Goal: Use online tool/utility: Utilize a website feature to perform a specific function

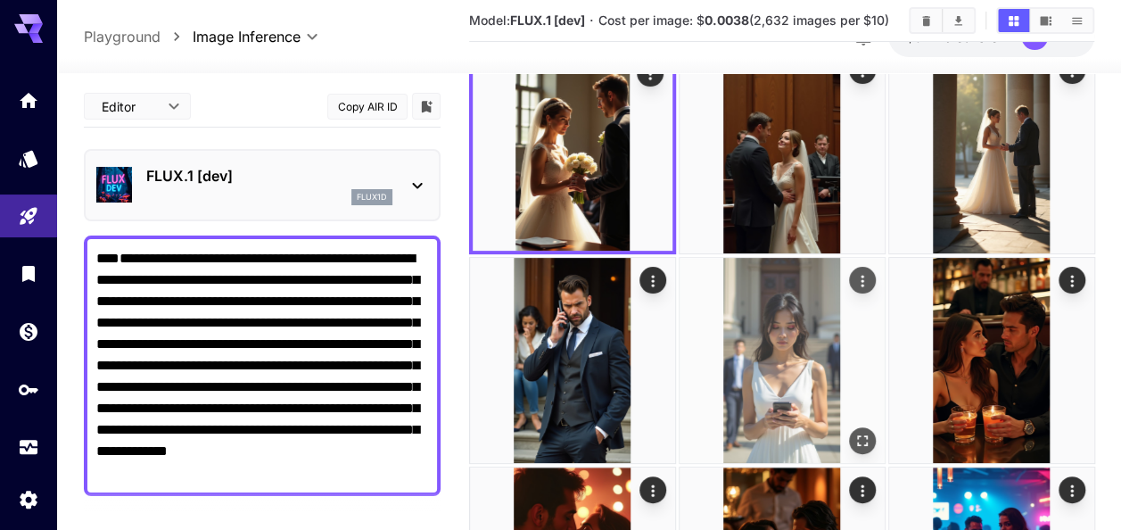
scroll to position [267, 0]
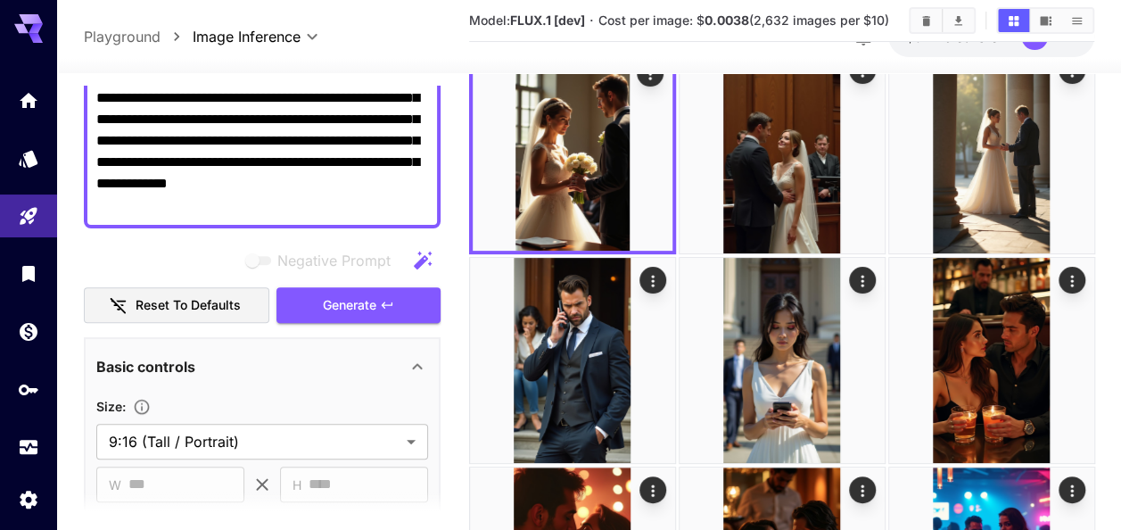
click at [280, 180] on textarea "**********" at bounding box center [262, 97] width 332 height 235
paste textarea "**********"
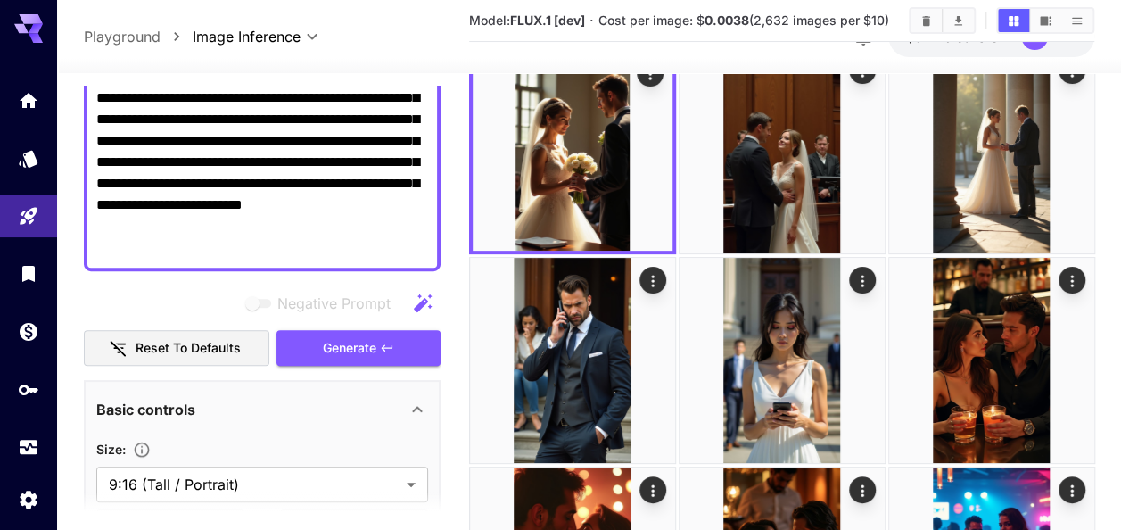
click at [341, 340] on span "Generate" at bounding box center [349, 348] width 53 height 22
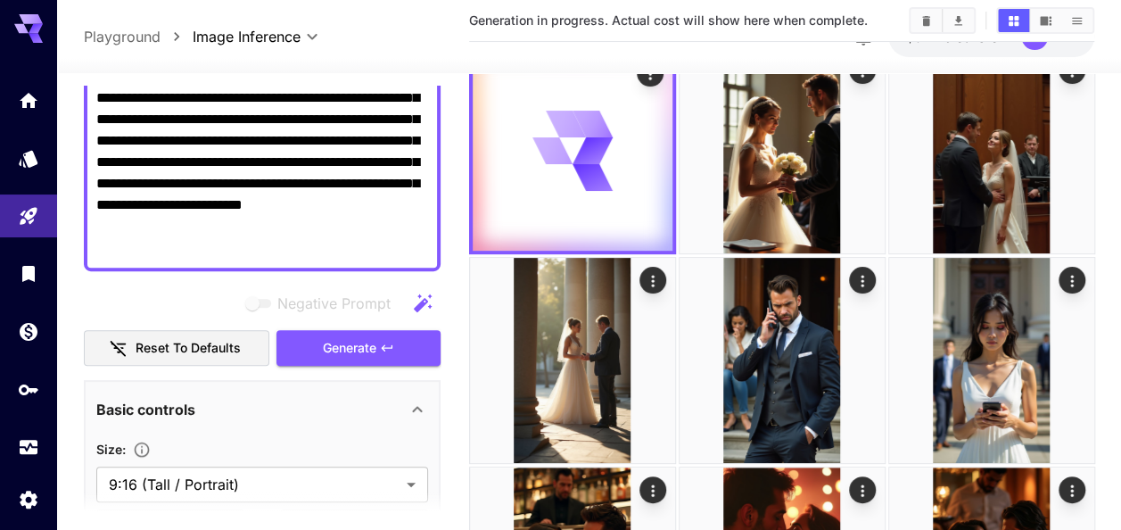
click at [247, 181] on textarea "**********" at bounding box center [262, 119] width 332 height 278
paste textarea
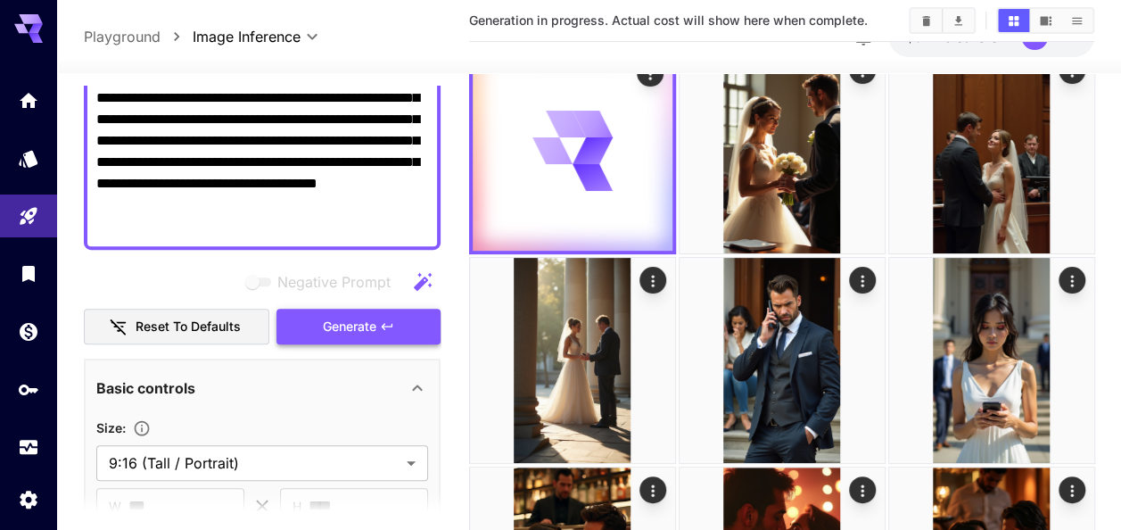
click at [371, 316] on span "Generate" at bounding box center [349, 327] width 53 height 22
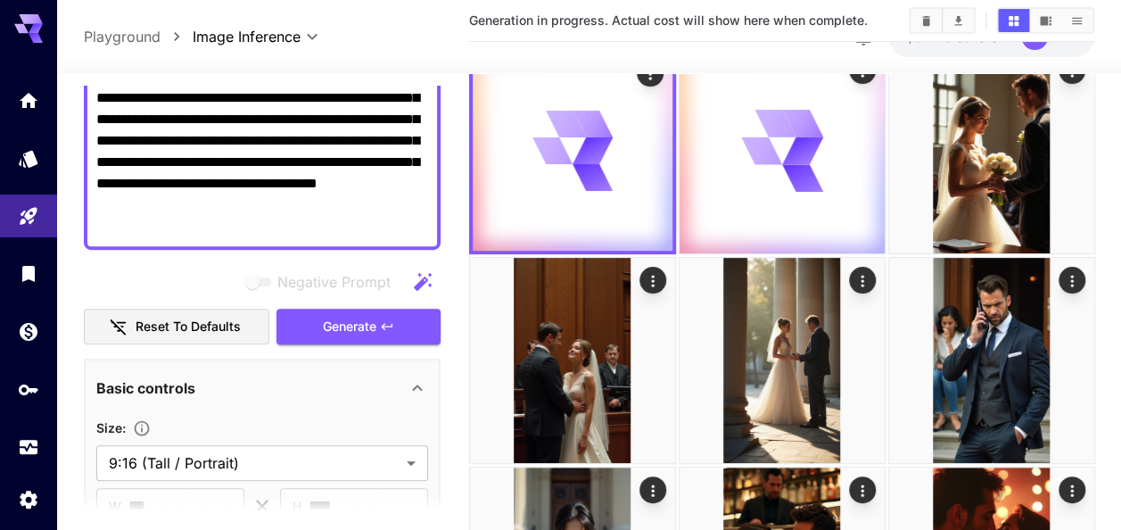
click at [294, 159] on textarea "**********" at bounding box center [262, 108] width 332 height 257
paste textarea
click at [380, 320] on icon "button" at bounding box center [387, 326] width 14 height 14
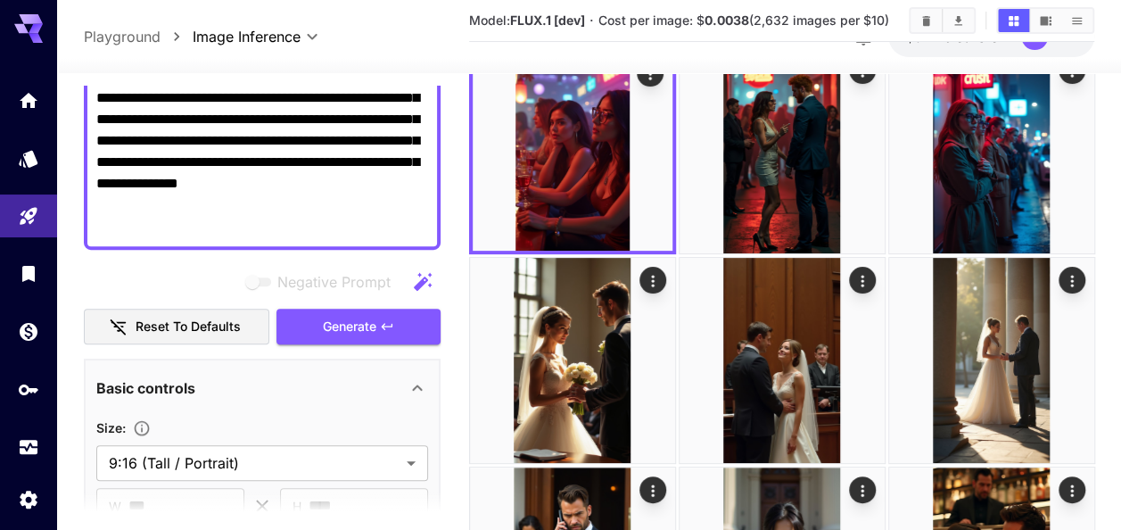
click at [278, 157] on textarea "**********" at bounding box center [262, 108] width 332 height 257
paste textarea "*"
type textarea "**********"
click at [379, 318] on button "Generate" at bounding box center [358, 327] width 164 height 37
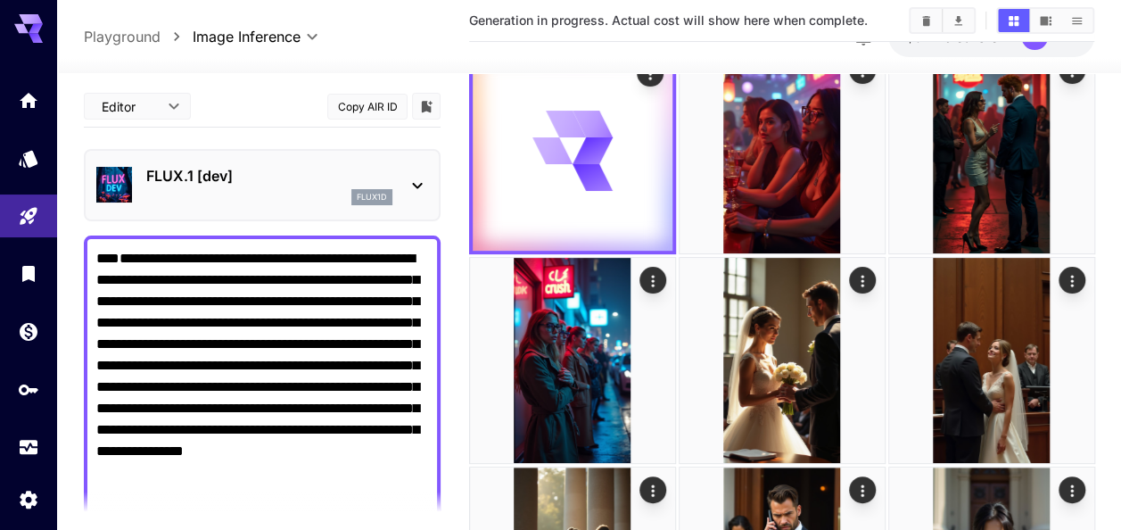
scroll to position [267, 0]
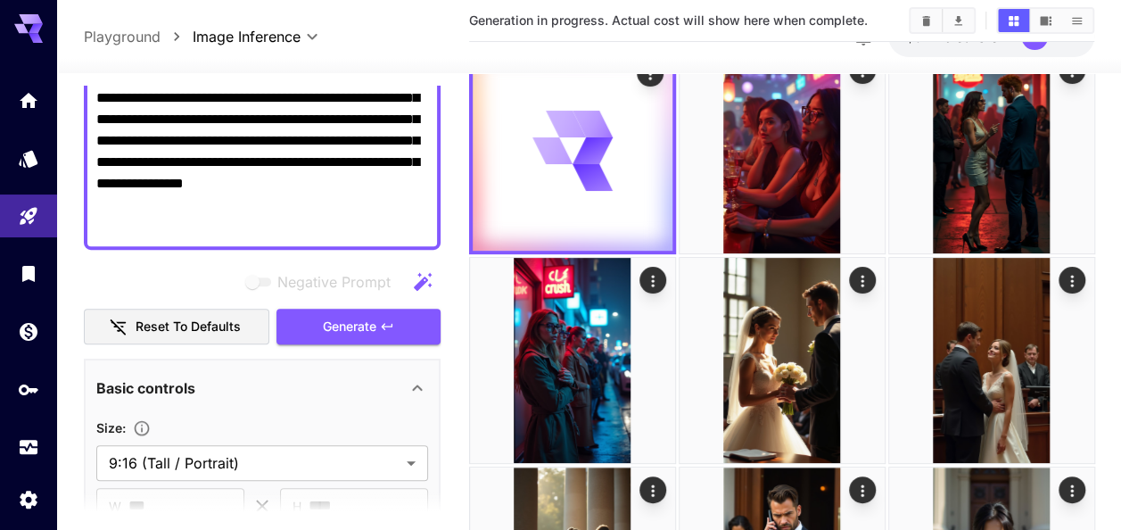
click at [271, 176] on textarea "**********" at bounding box center [262, 108] width 332 height 257
paste textarea "*"
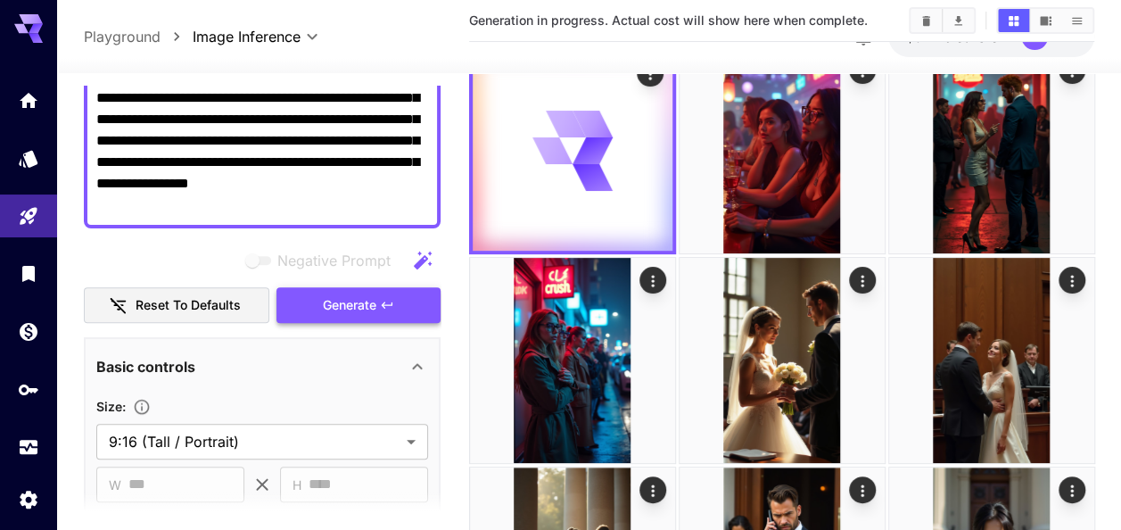
type textarea "**********"
click at [386, 300] on icon "button" at bounding box center [387, 305] width 14 height 14
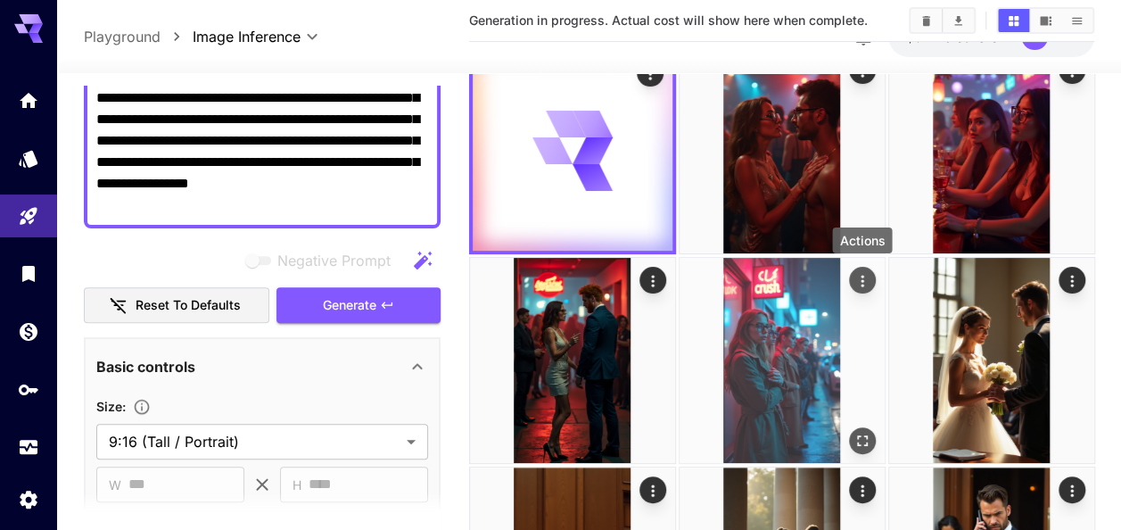
click at [852, 282] on icon "Actions" at bounding box center [861, 281] width 18 height 18
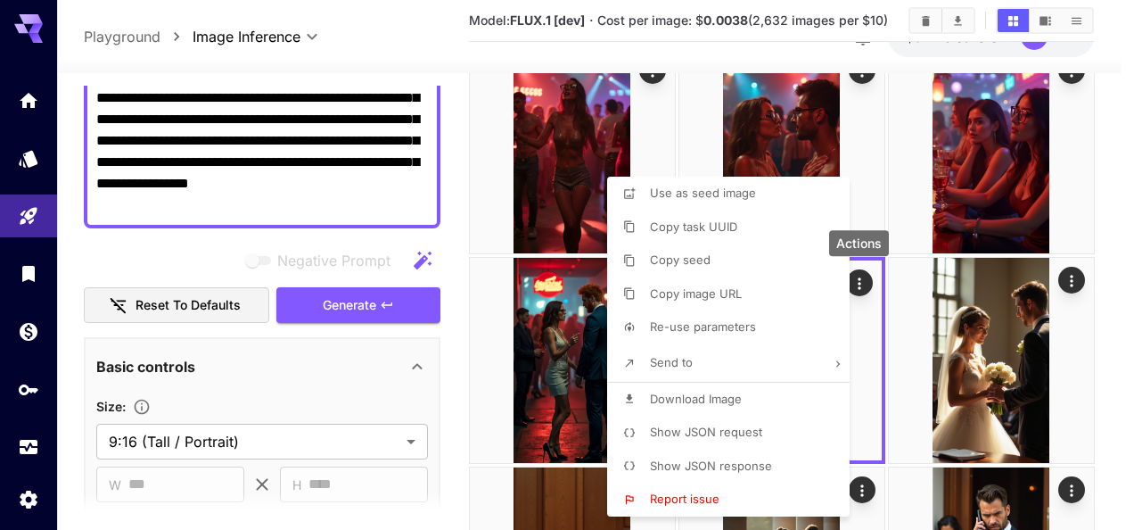
click at [751, 398] on li "Download Image" at bounding box center [733, 400] width 253 height 34
click at [1120, 377] on div at bounding box center [567, 265] width 1134 height 530
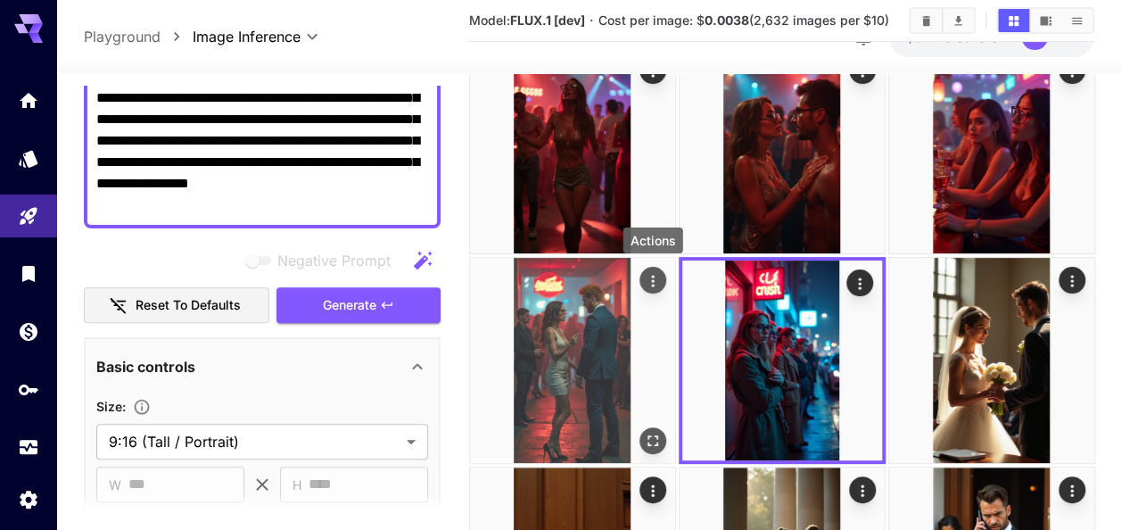
click at [656, 282] on icon "Actions" at bounding box center [652, 281] width 18 height 18
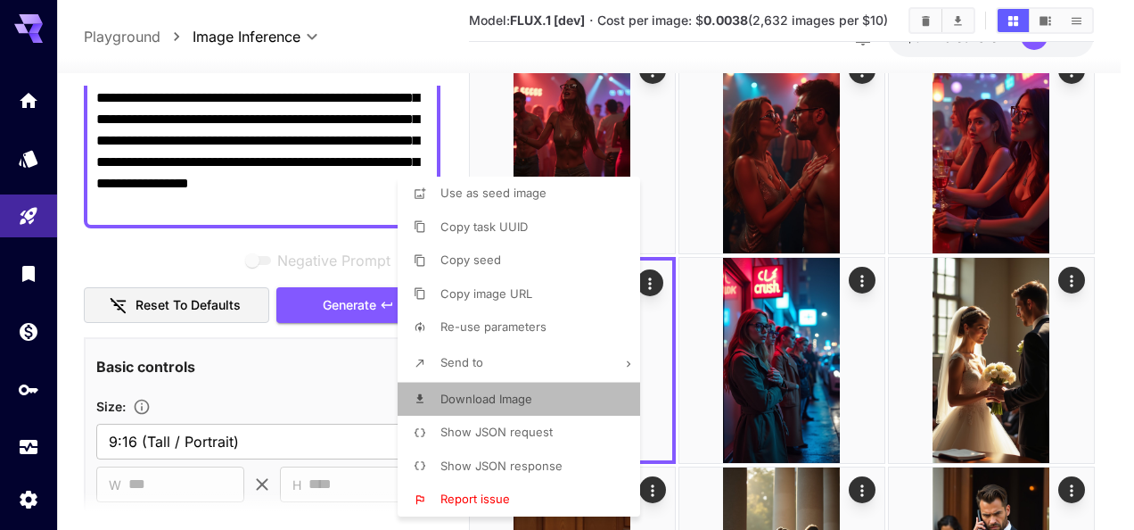
click at [524, 399] on span "Download Image" at bounding box center [486, 398] width 92 height 14
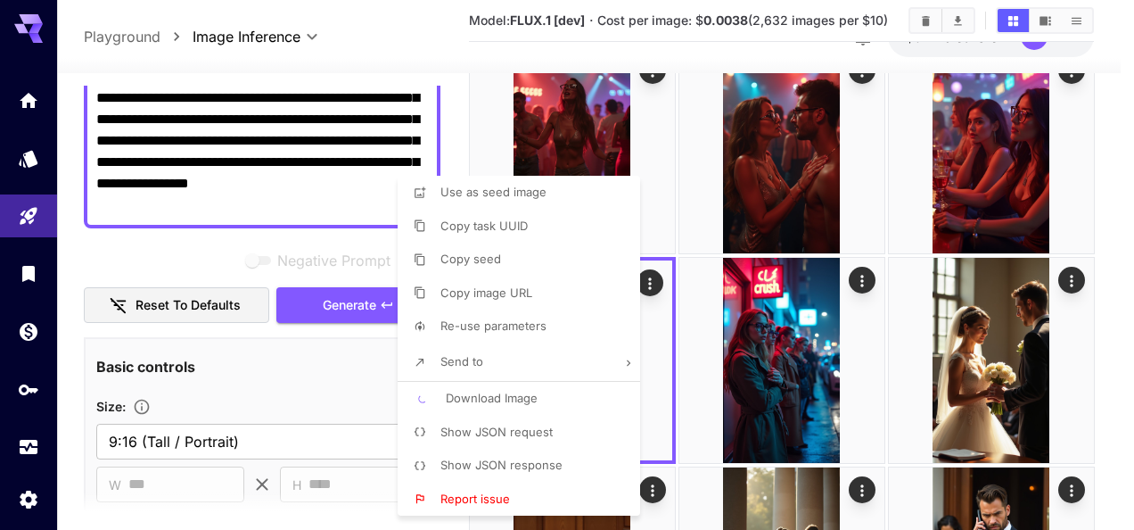
click at [1118, 328] on div at bounding box center [567, 265] width 1134 height 530
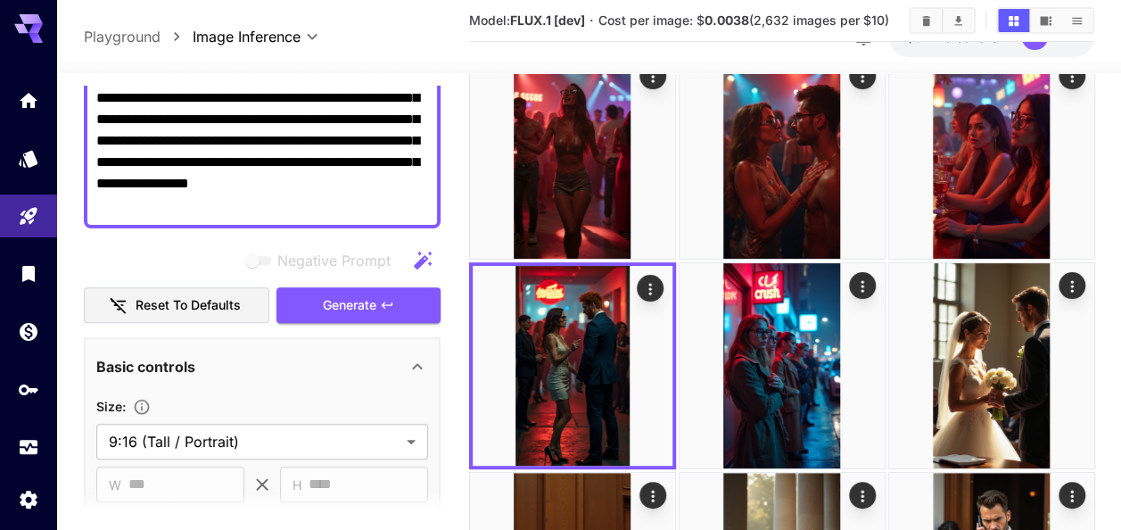
scroll to position [0, 0]
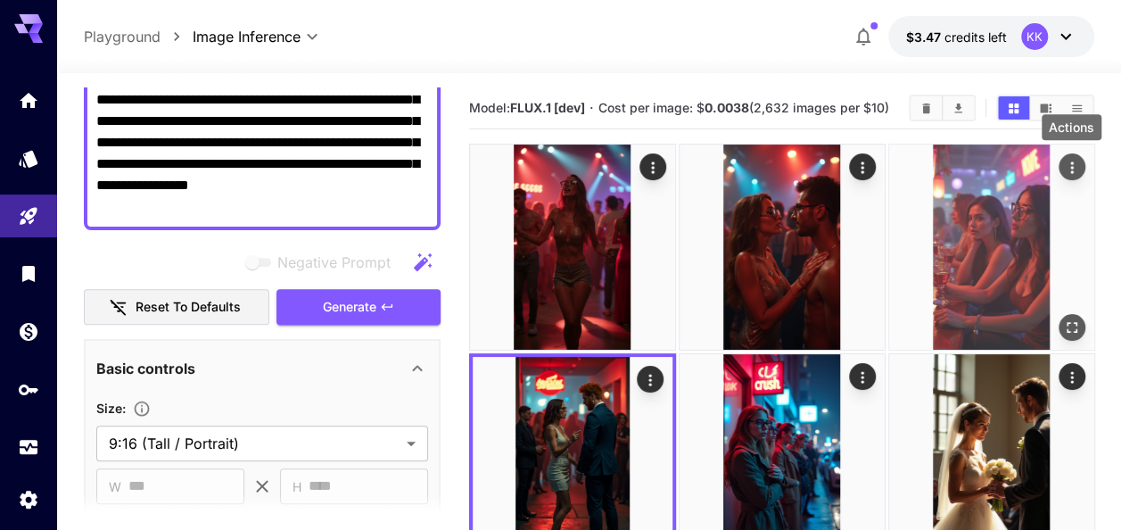
click at [1069, 164] on icon "Actions" at bounding box center [1071, 168] width 18 height 18
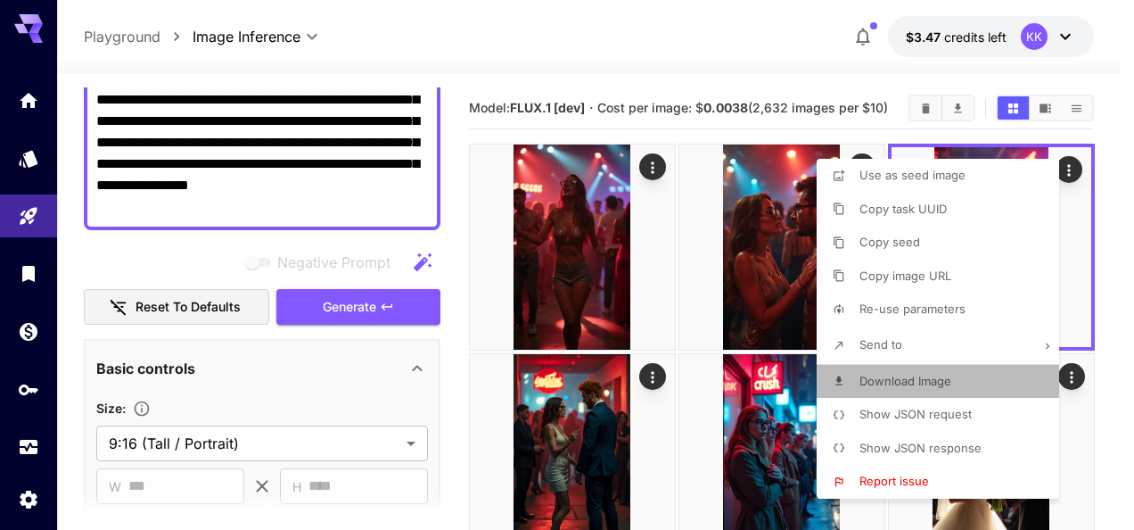
click at [897, 374] on span "Download Image" at bounding box center [906, 381] width 92 height 14
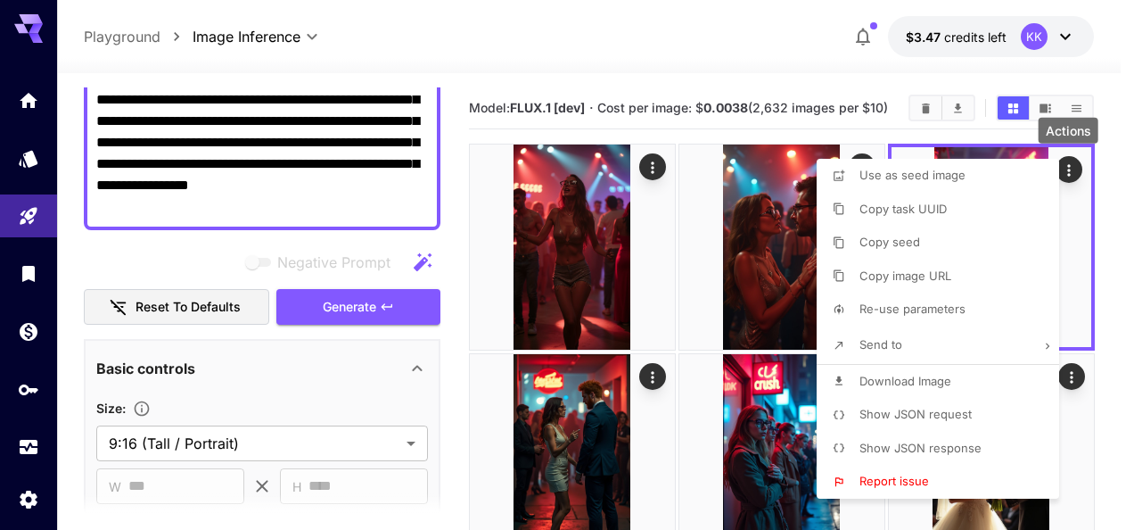
click at [1115, 284] on div at bounding box center [567, 265] width 1134 height 530
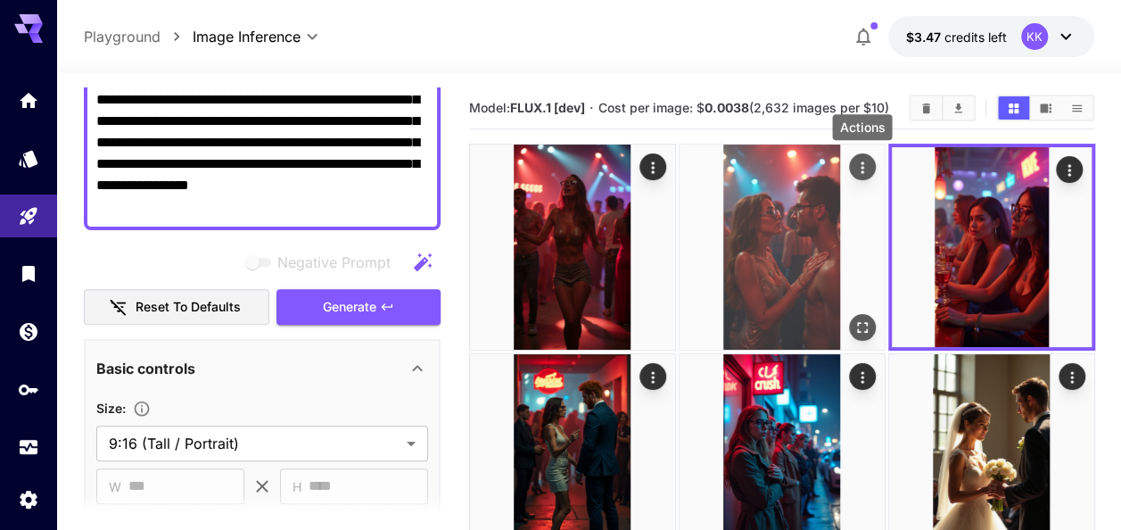
click at [849, 164] on button "Actions" at bounding box center [861, 166] width 27 height 27
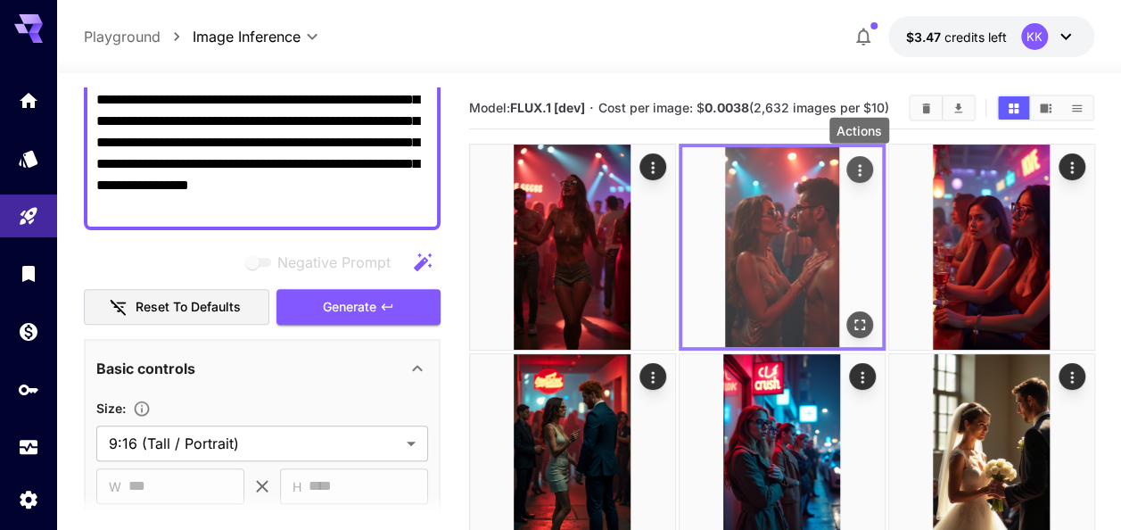
click at [854, 163] on icon "Actions" at bounding box center [859, 170] width 18 height 18
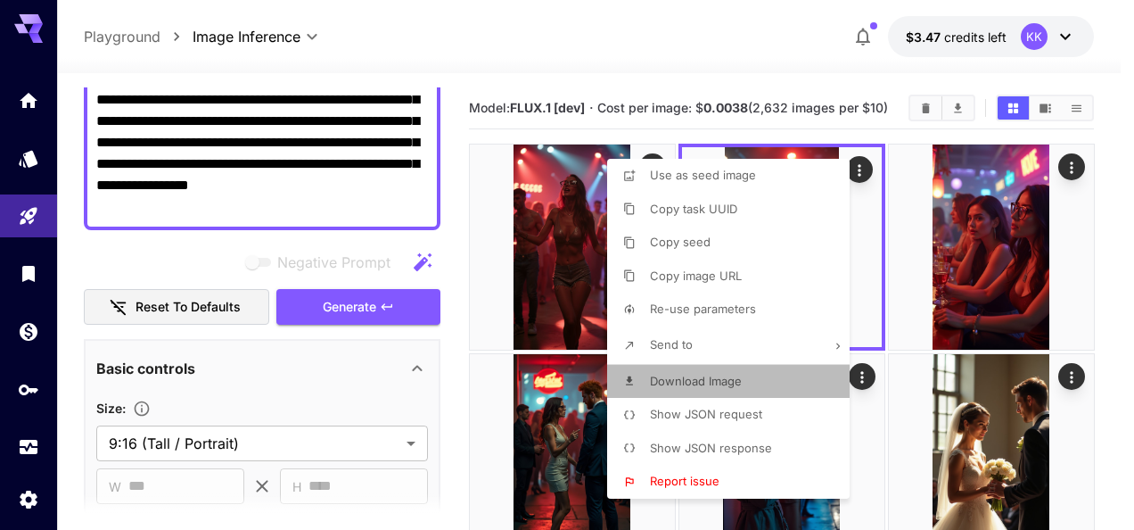
click at [724, 387] on p "Download Image" at bounding box center [696, 382] width 92 height 18
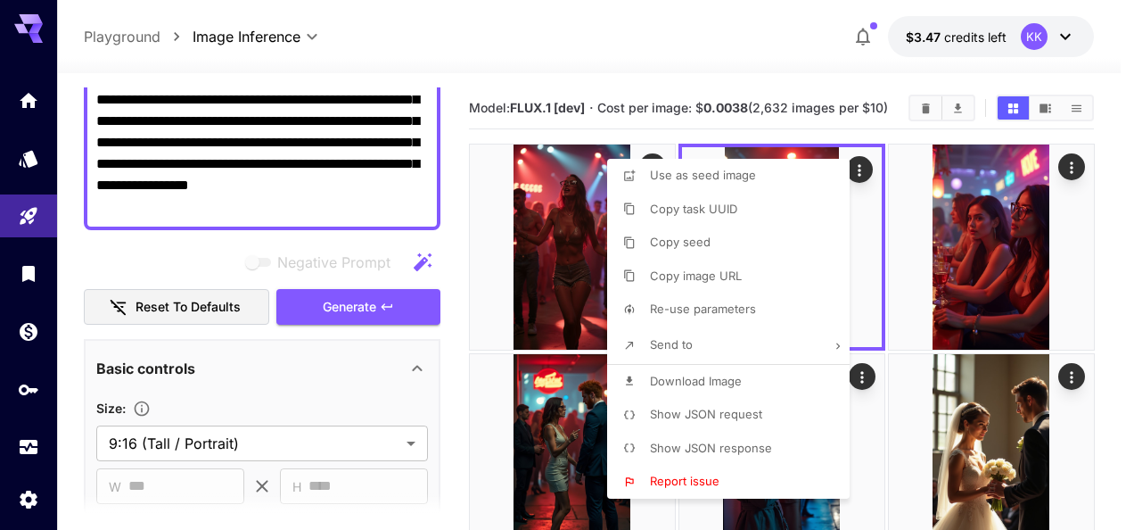
click at [1118, 341] on div at bounding box center [567, 265] width 1134 height 530
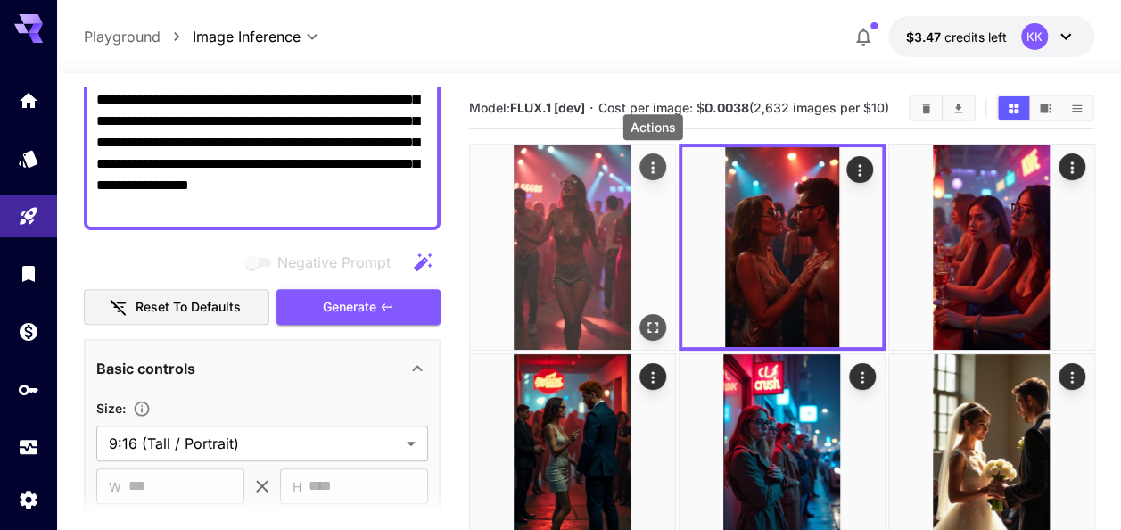
click at [655, 167] on icon "Actions" at bounding box center [652, 168] width 18 height 18
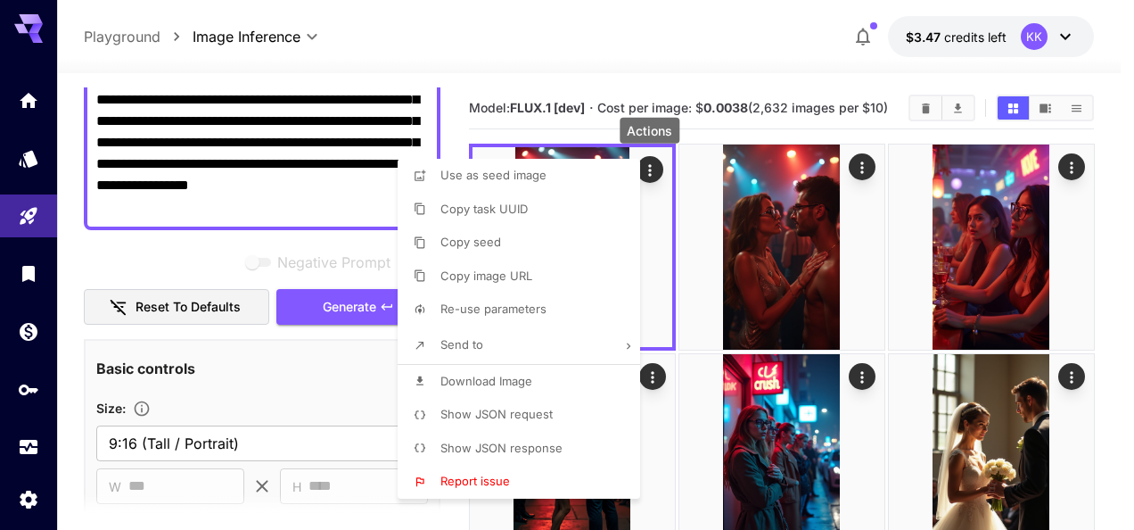
click at [537, 377] on li "Download Image" at bounding box center [524, 382] width 253 height 34
click at [1113, 397] on div at bounding box center [567, 265] width 1134 height 530
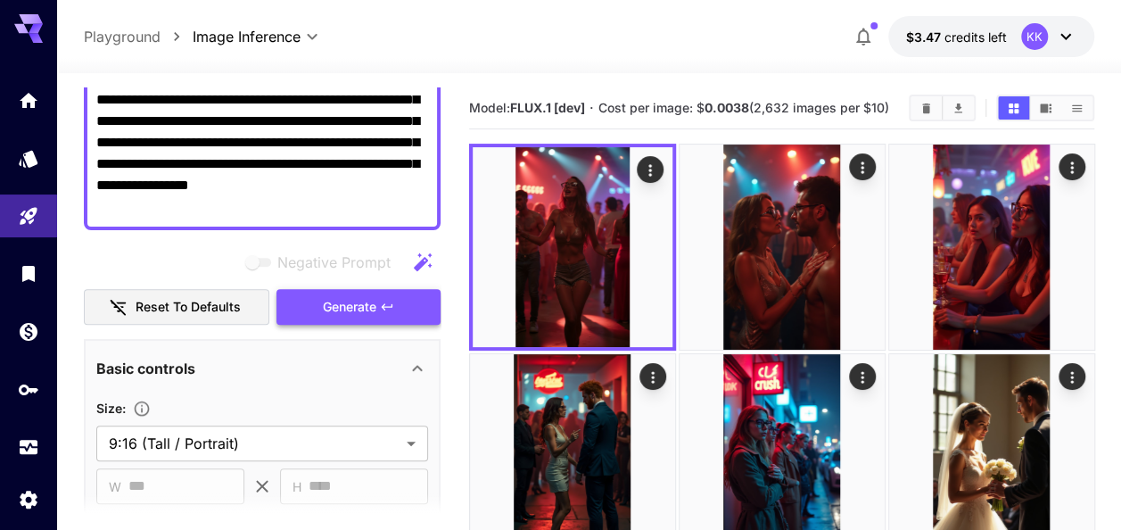
click at [359, 304] on span "Generate" at bounding box center [349, 307] width 53 height 22
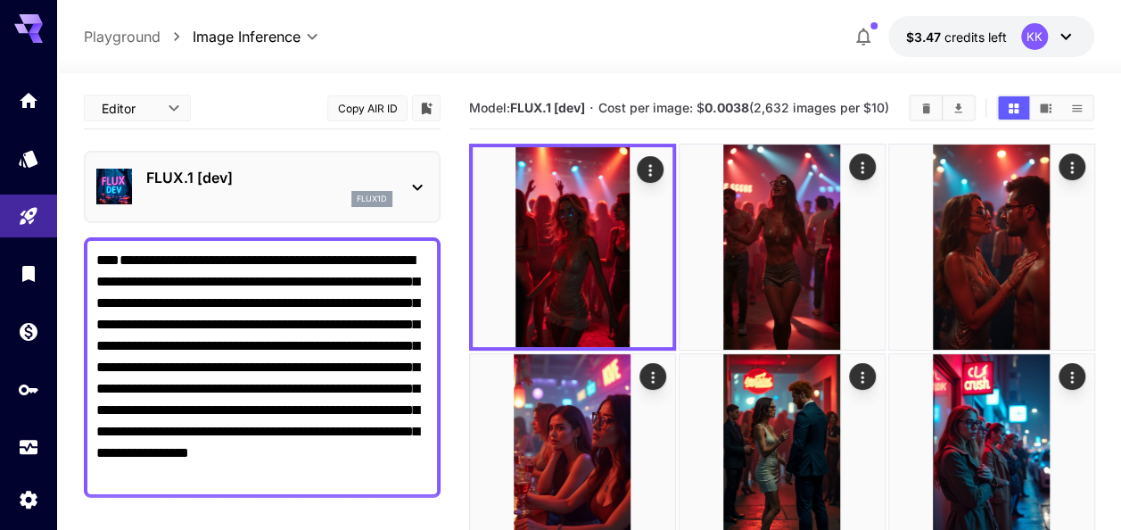
scroll to position [267, 0]
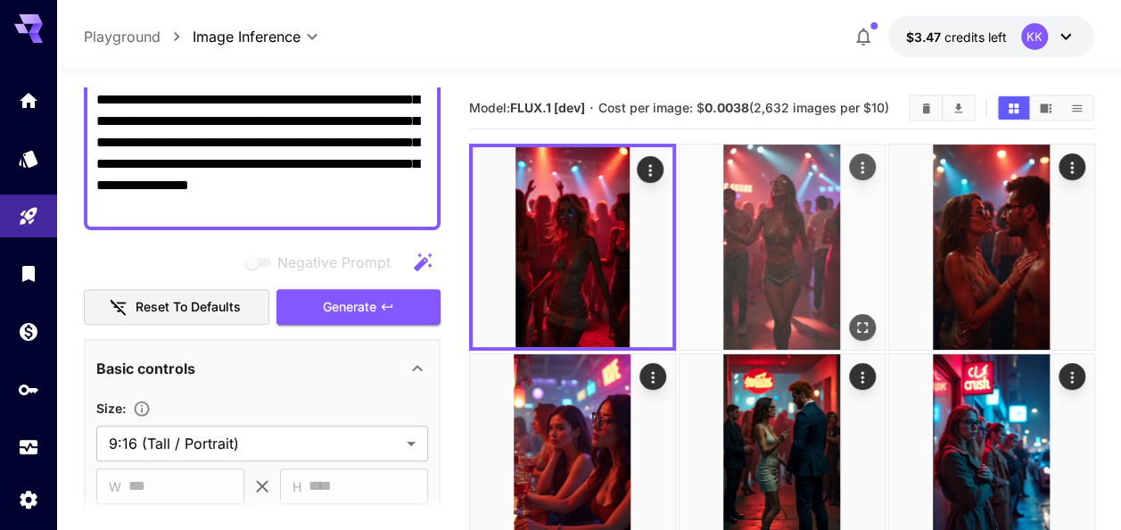
click at [783, 239] on img at bounding box center [781, 246] width 205 height 205
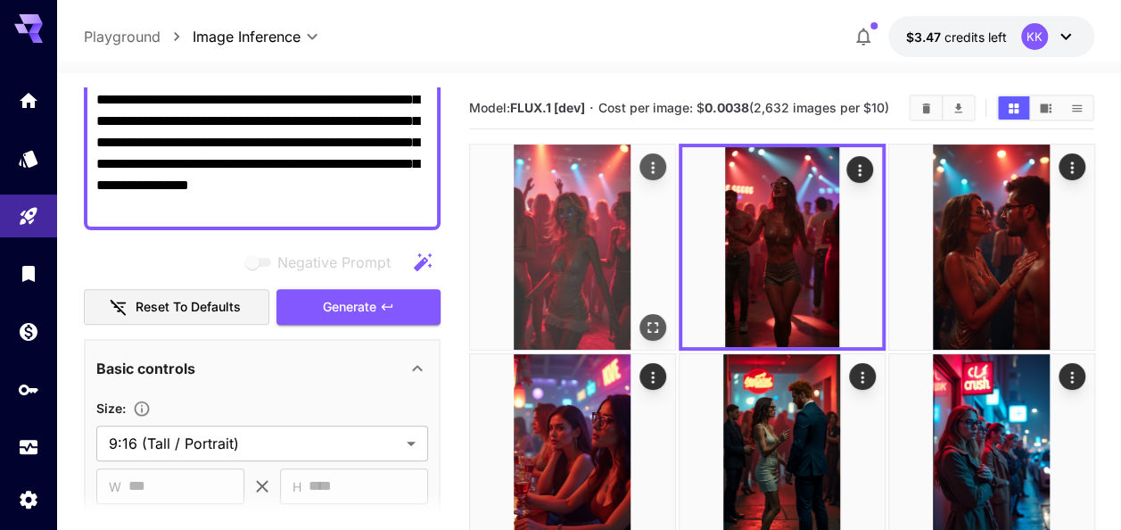
click at [583, 234] on img at bounding box center [572, 246] width 205 height 205
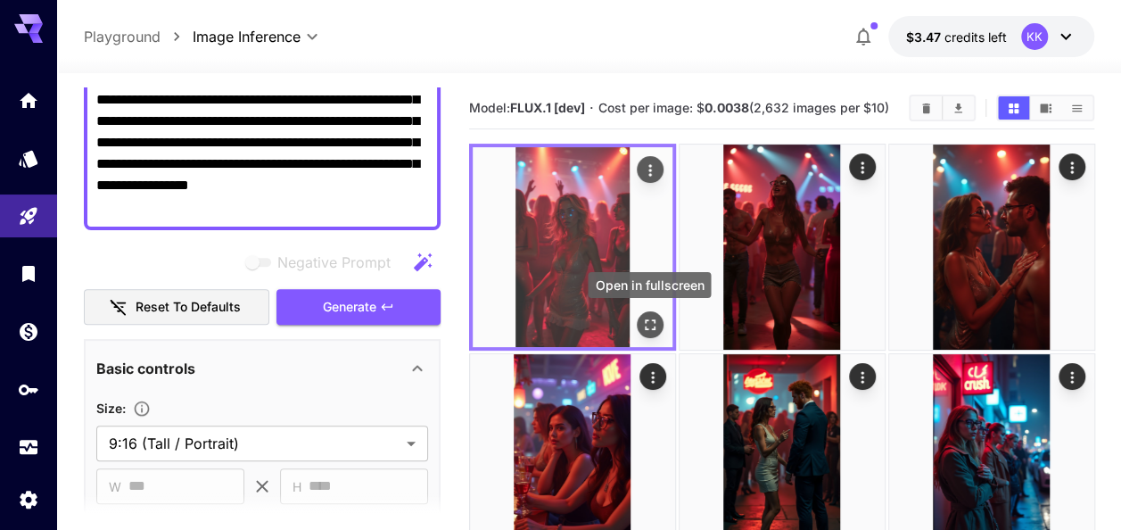
click at [649, 320] on icon "Open in fullscreen" at bounding box center [649, 325] width 18 height 18
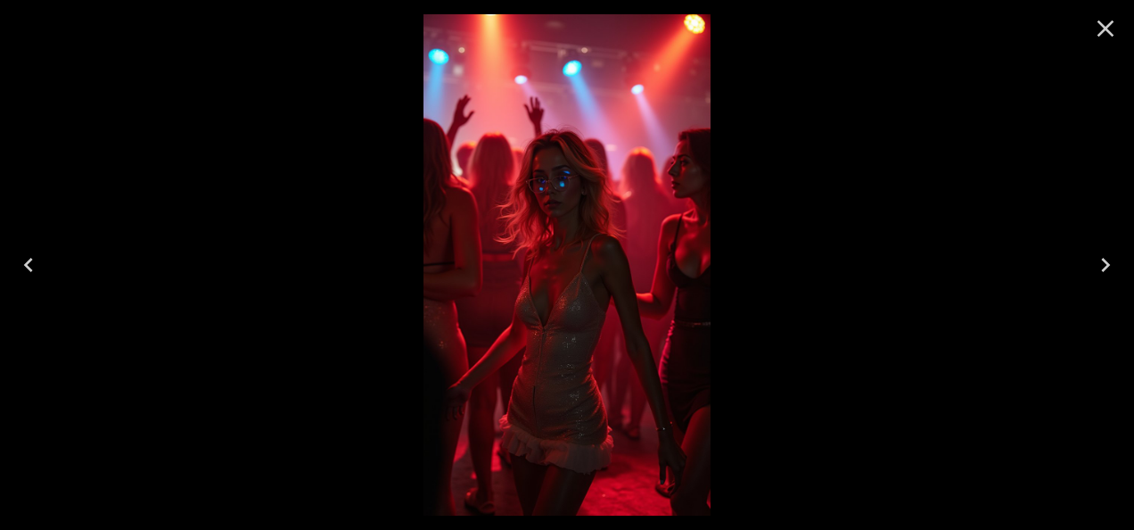
click at [1095, 31] on icon "Close" at bounding box center [1105, 28] width 29 height 29
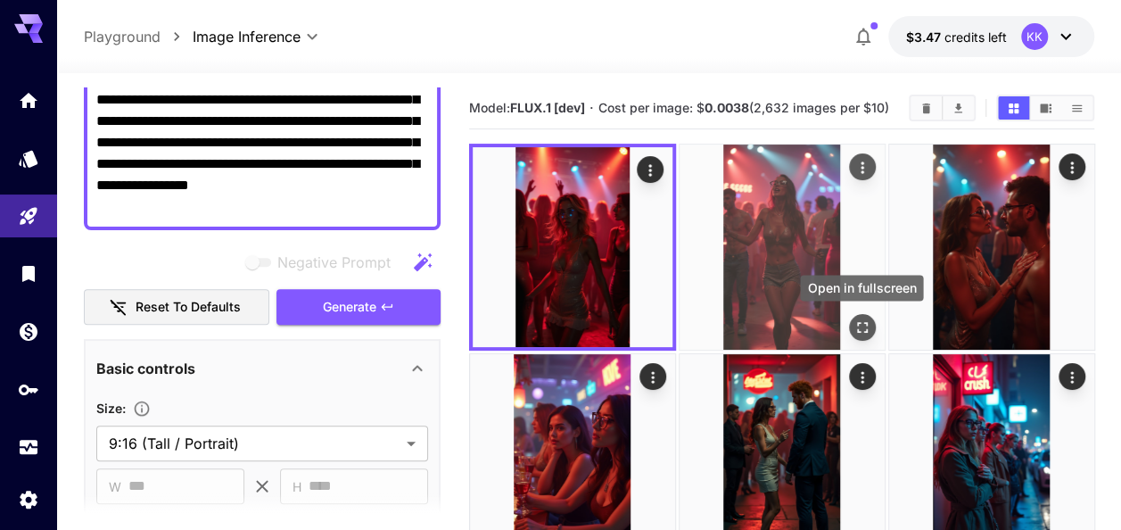
click at [864, 326] on icon "Open in fullscreen" at bounding box center [861, 327] width 18 height 18
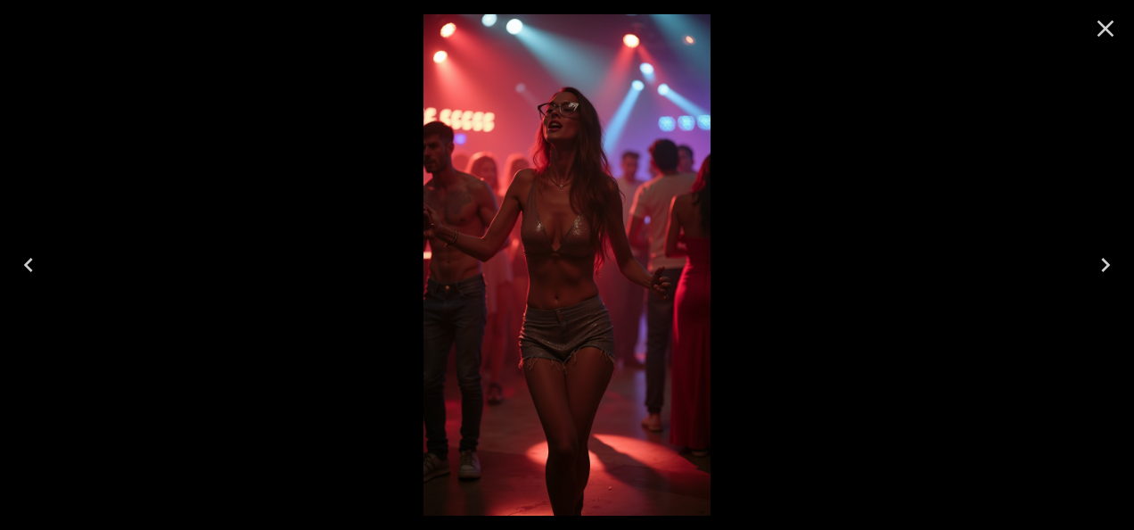
click at [1096, 20] on icon "Close" at bounding box center [1105, 28] width 29 height 29
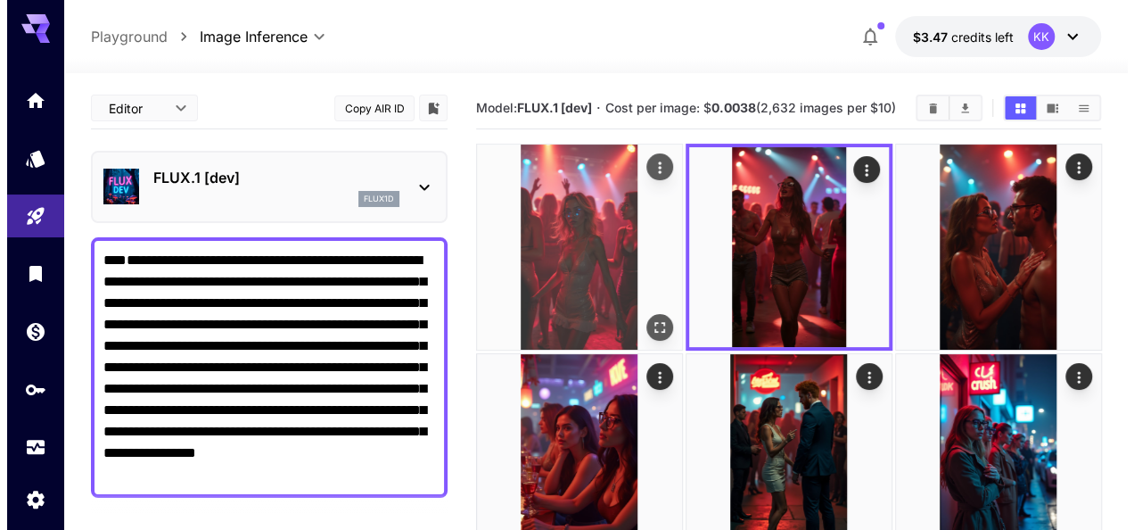
scroll to position [267, 0]
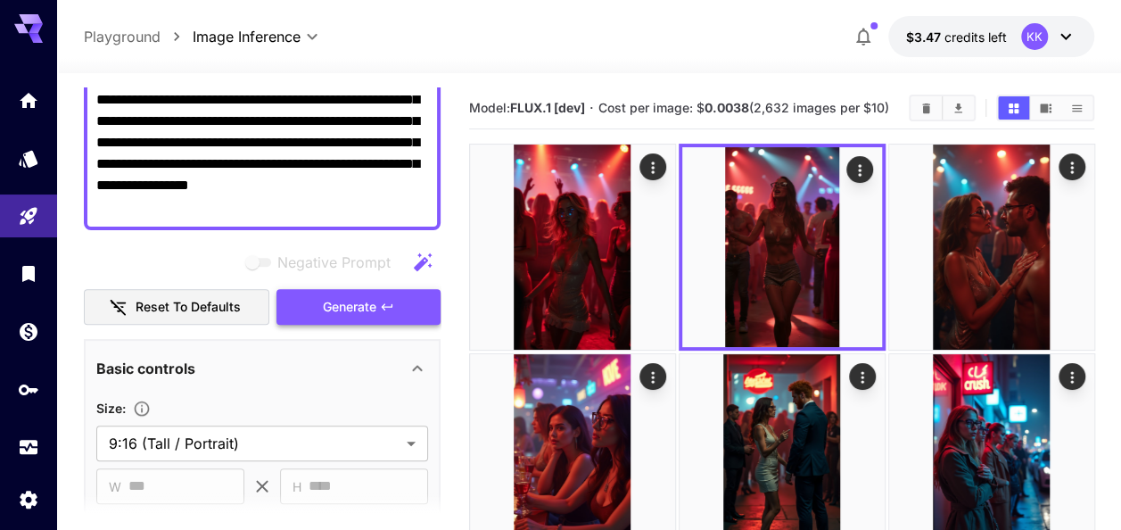
click at [381, 305] on icon "button" at bounding box center [387, 307] width 14 height 14
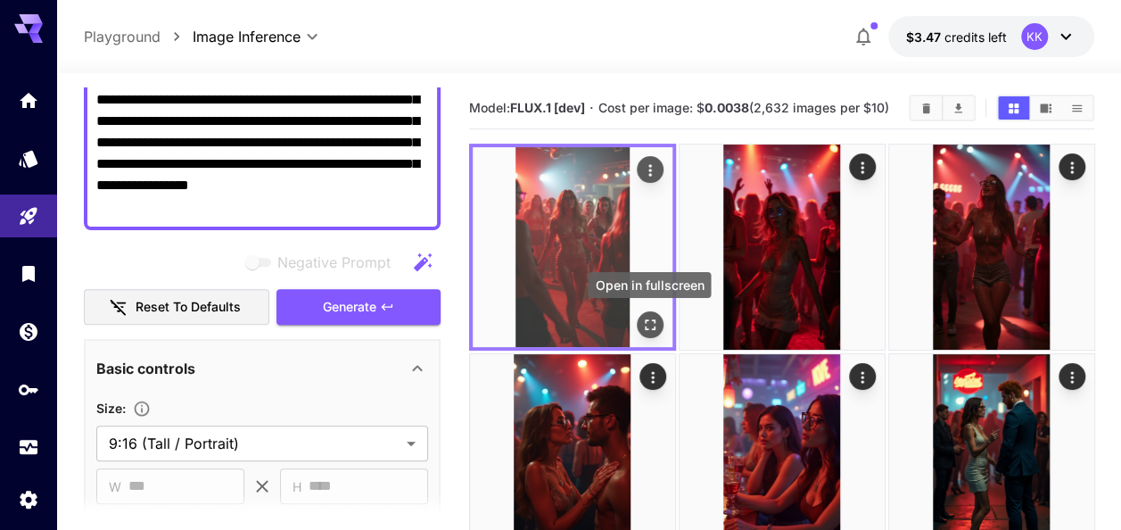
click at [645, 328] on icon "Open in fullscreen" at bounding box center [650, 324] width 11 height 11
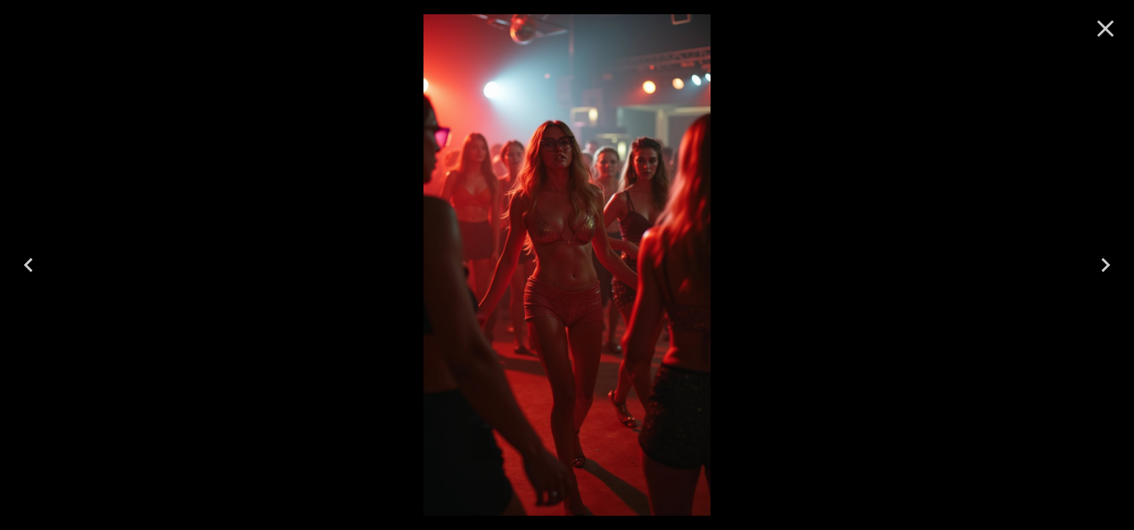
click at [649, 321] on img at bounding box center [567, 264] width 286 height 501
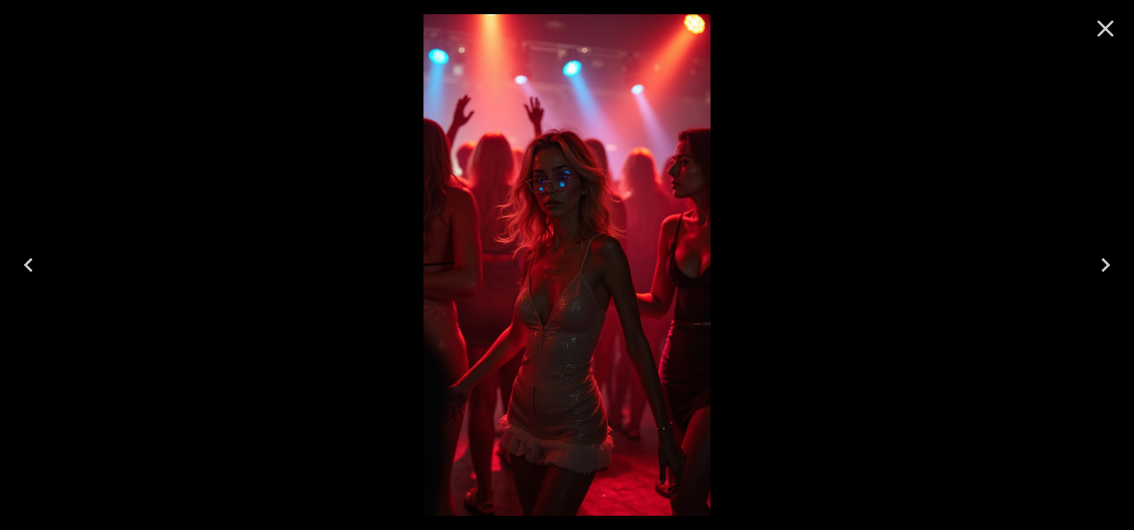
click at [1106, 23] on icon "Close" at bounding box center [1105, 28] width 29 height 29
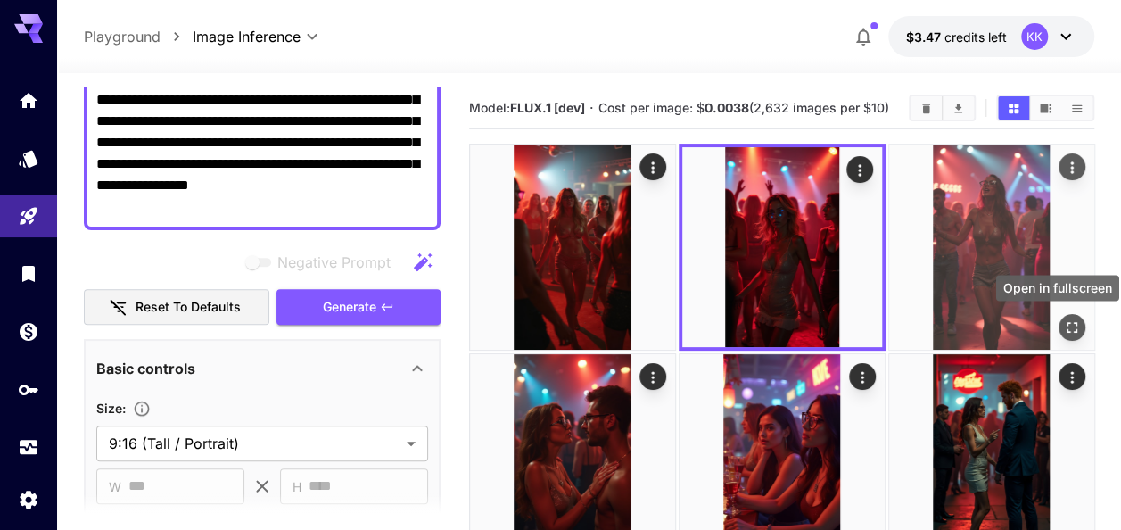
click at [1070, 317] on button "Open in fullscreen" at bounding box center [1070, 327] width 27 height 27
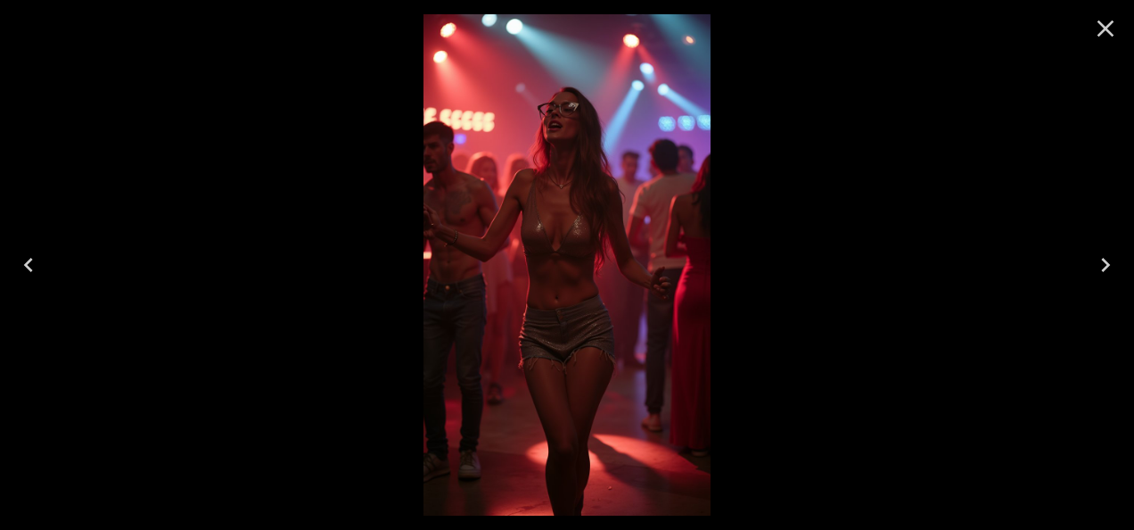
click at [1111, 25] on icon "Close" at bounding box center [1105, 28] width 29 height 29
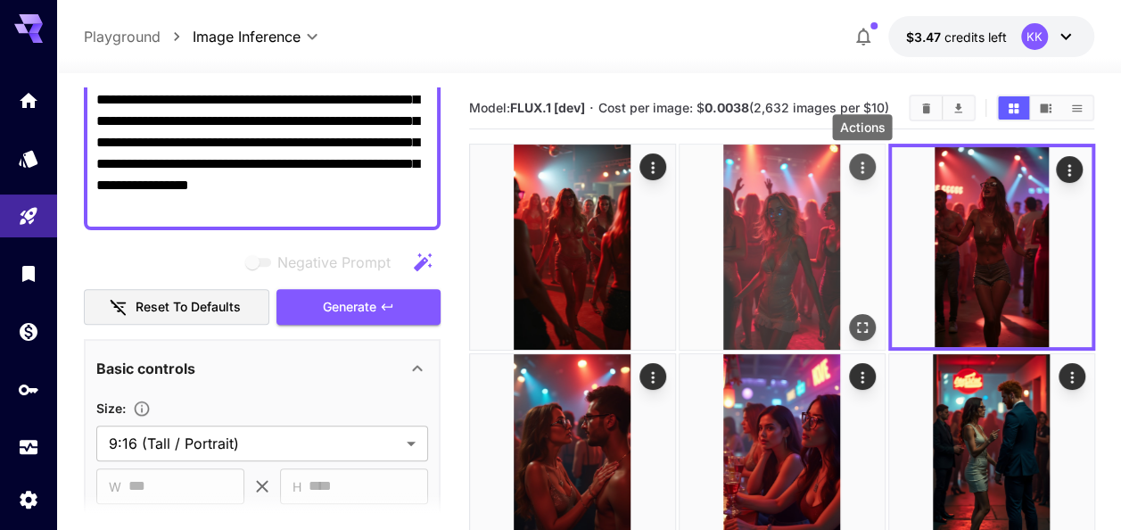
click at [861, 165] on icon "Actions" at bounding box center [861, 168] width 18 height 18
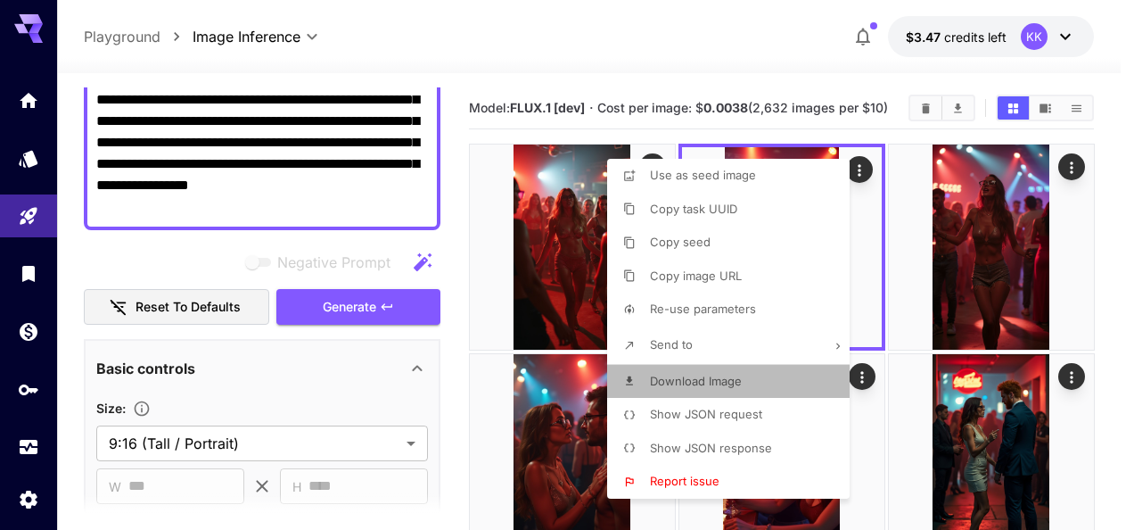
click at [740, 374] on span "Download Image" at bounding box center [696, 381] width 92 height 14
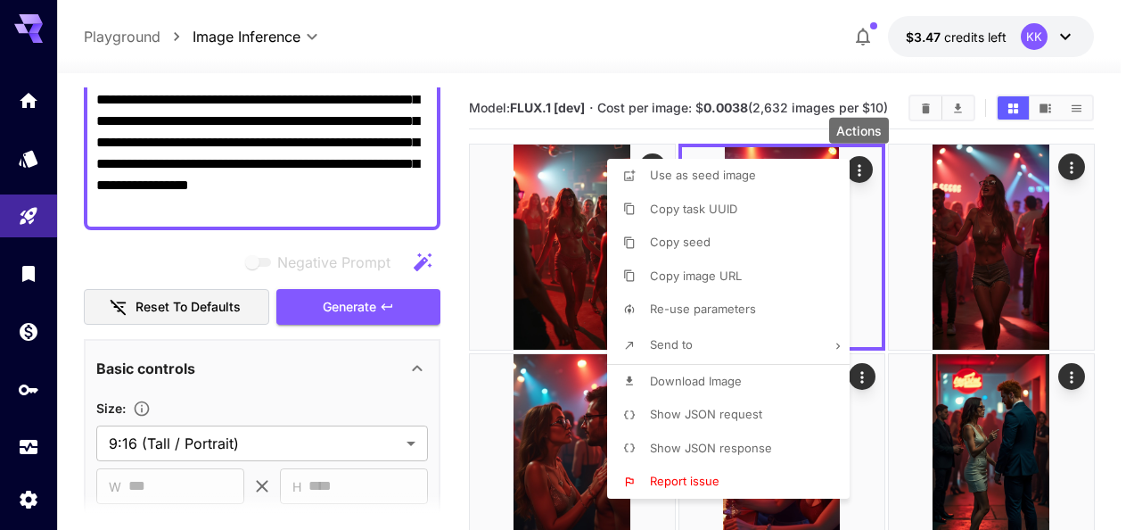
click at [276, 134] on div at bounding box center [567, 265] width 1134 height 530
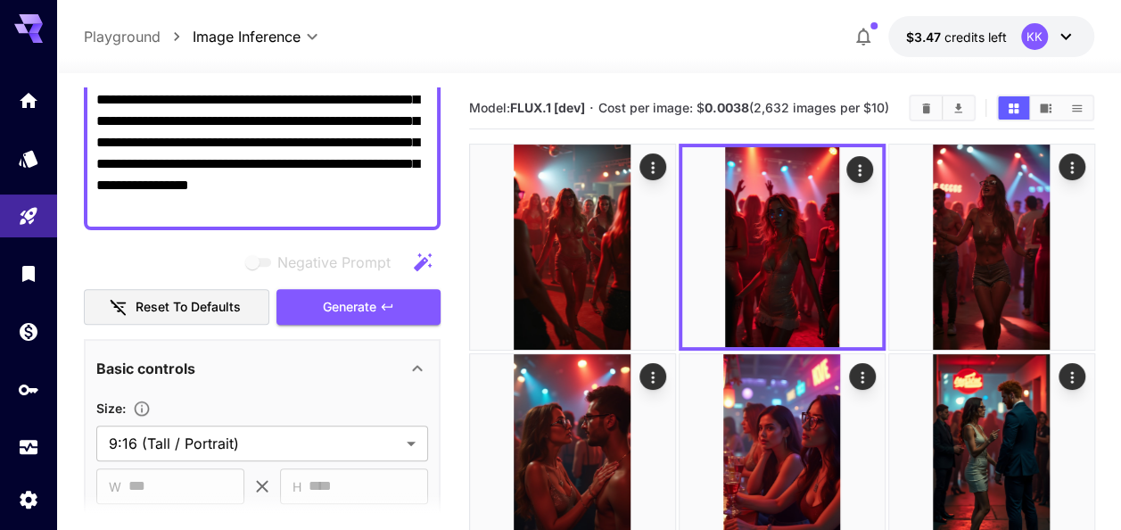
click at [325, 164] on textarea "**********" at bounding box center [262, 99] width 332 height 235
paste textarea "**********"
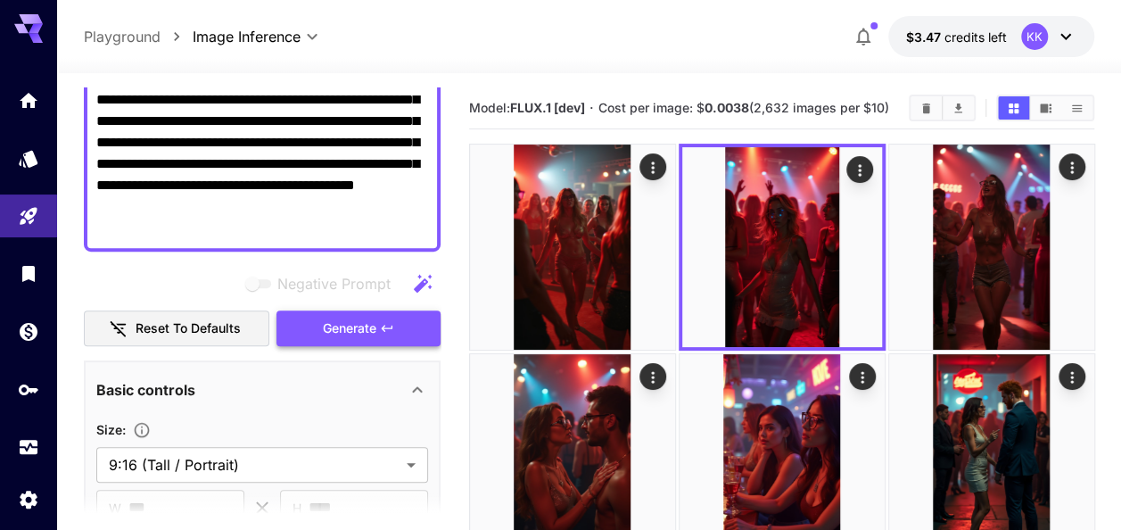
type textarea "**********"
click at [383, 327] on icon "button" at bounding box center [386, 328] width 11 height 6
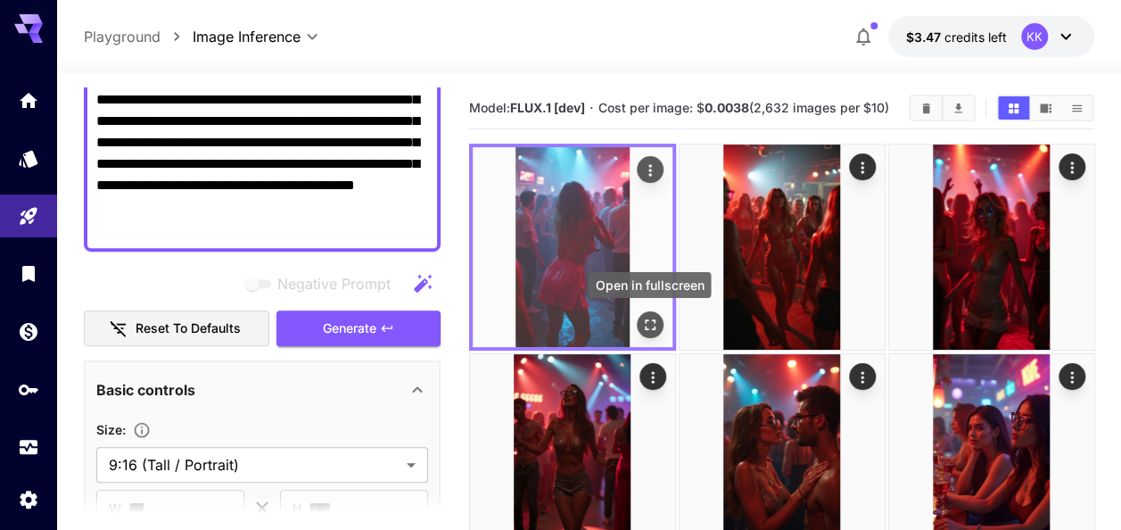
click at [652, 327] on icon "Open in fullscreen" at bounding box center [649, 325] width 18 height 18
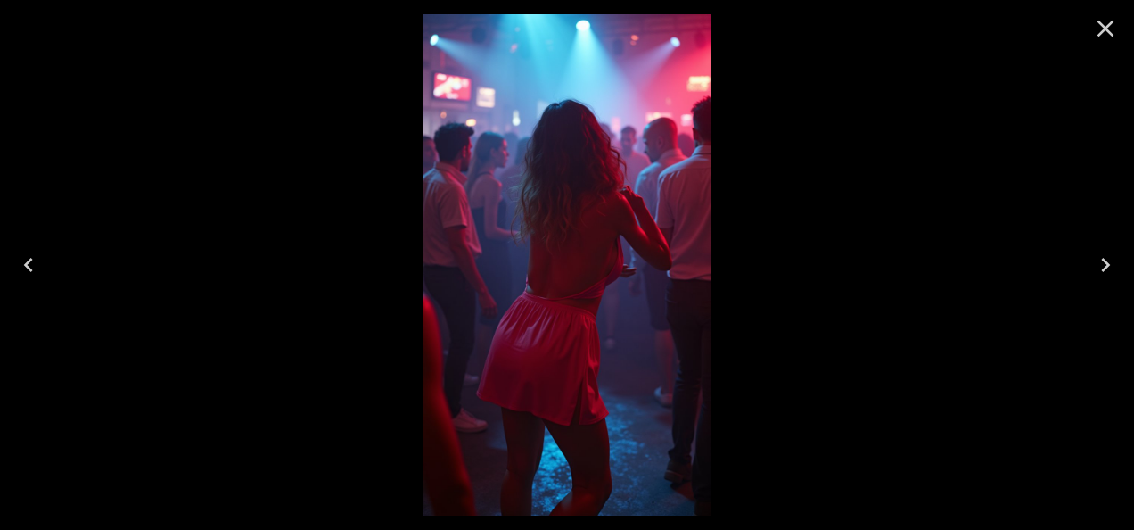
click at [1103, 28] on icon "Close" at bounding box center [1105, 28] width 29 height 29
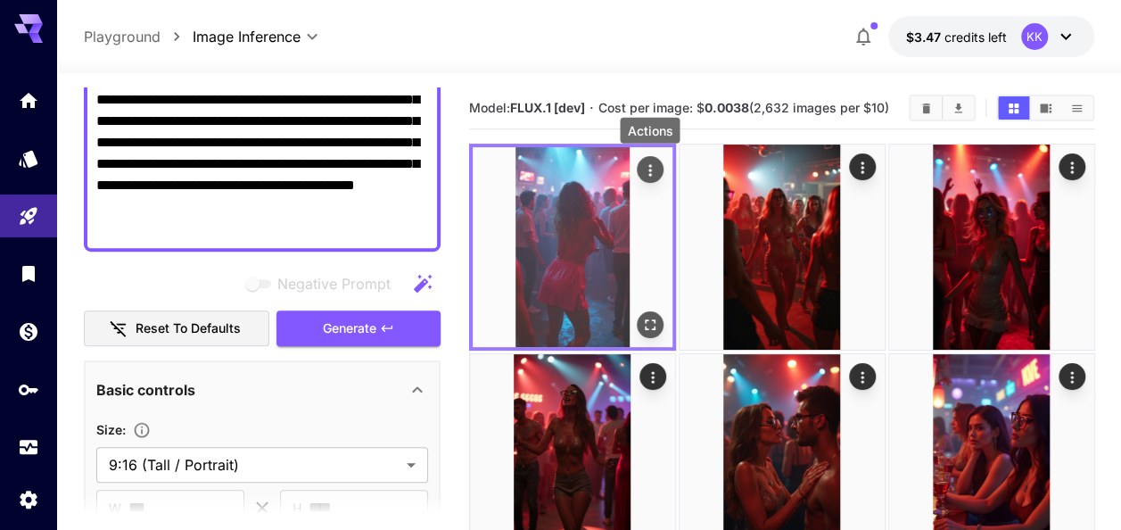
click at [651, 166] on icon "Actions" at bounding box center [649, 170] width 18 height 18
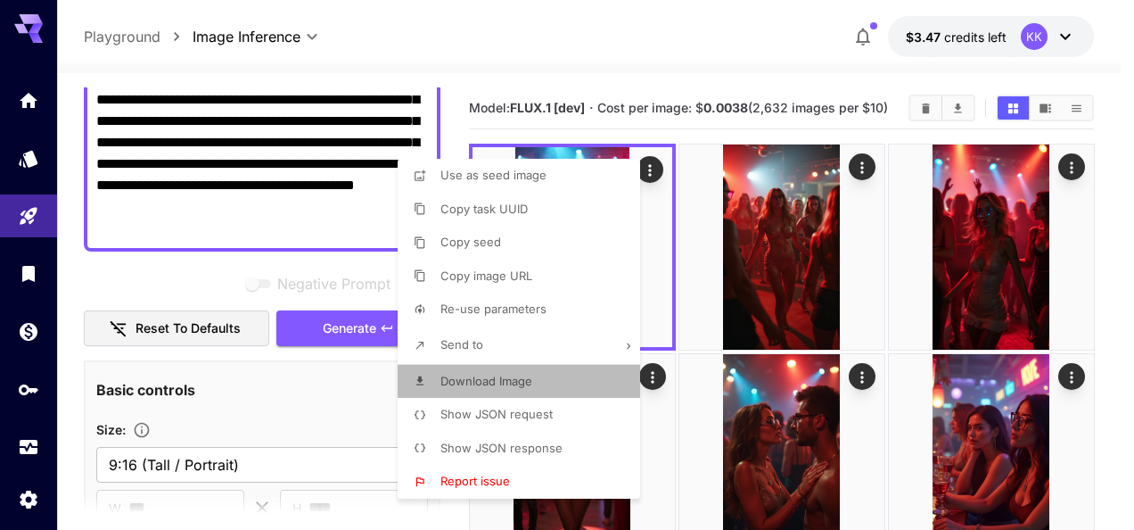
click at [544, 376] on li "Download Image" at bounding box center [524, 382] width 253 height 34
